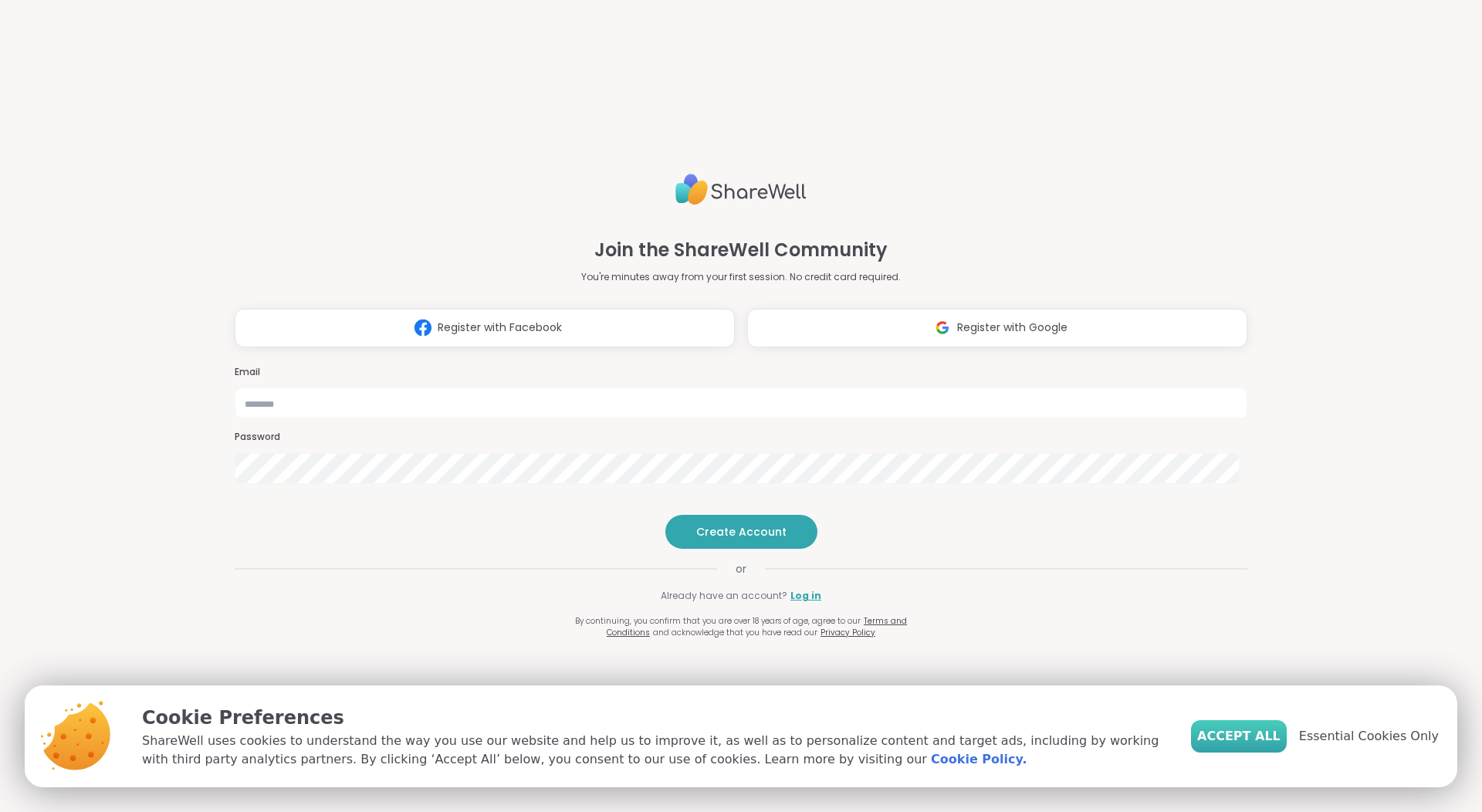
click at [1255, 738] on span "Accept All" at bounding box center [1239, 736] width 84 height 19
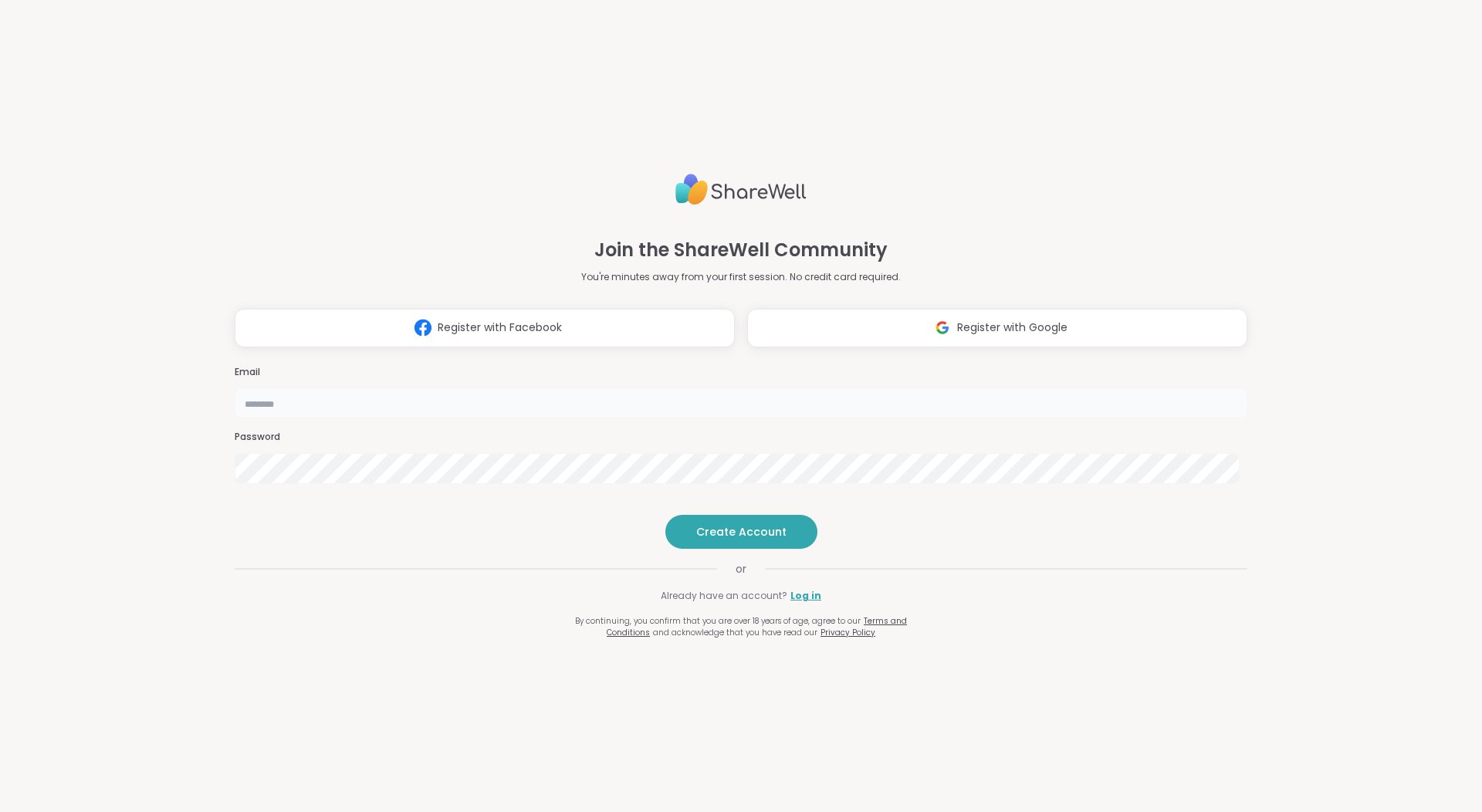
click at [710, 387] on input "email" at bounding box center [741, 403] width 1013 height 31
type input "**********"
